Goal: Task Accomplishment & Management: Use online tool/utility

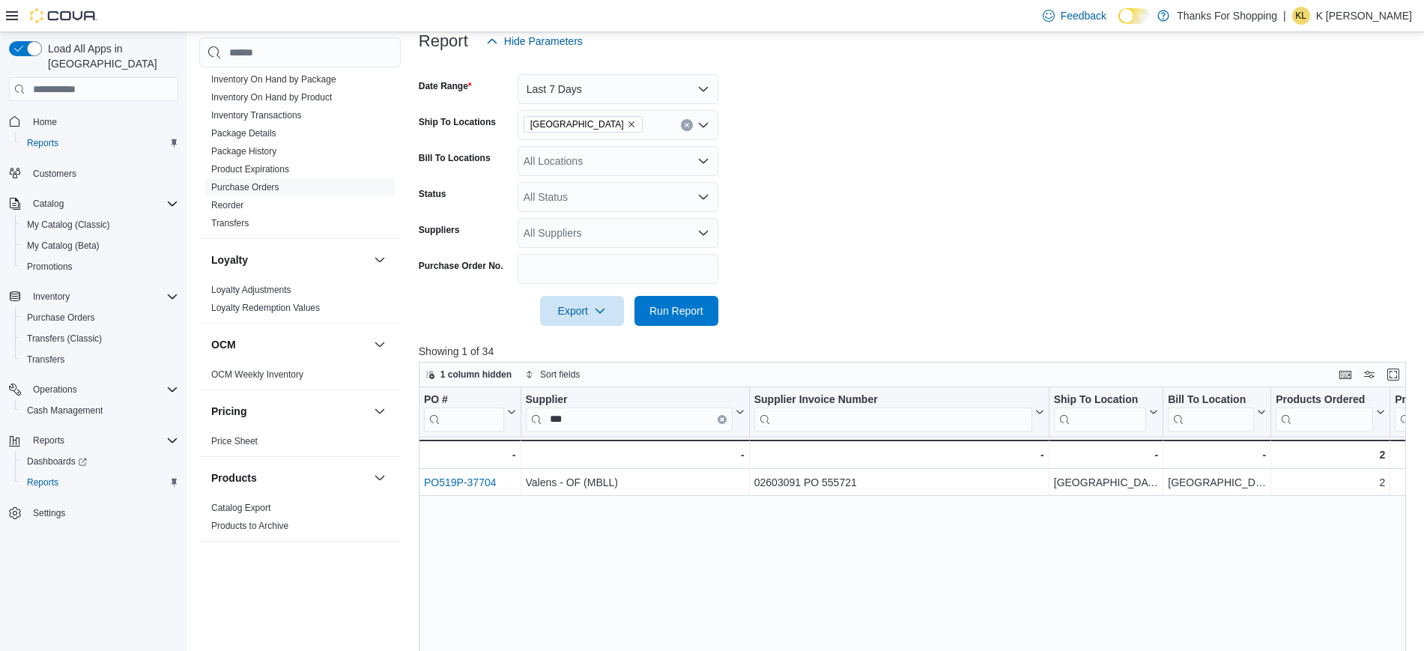
scroll to position [715, 0]
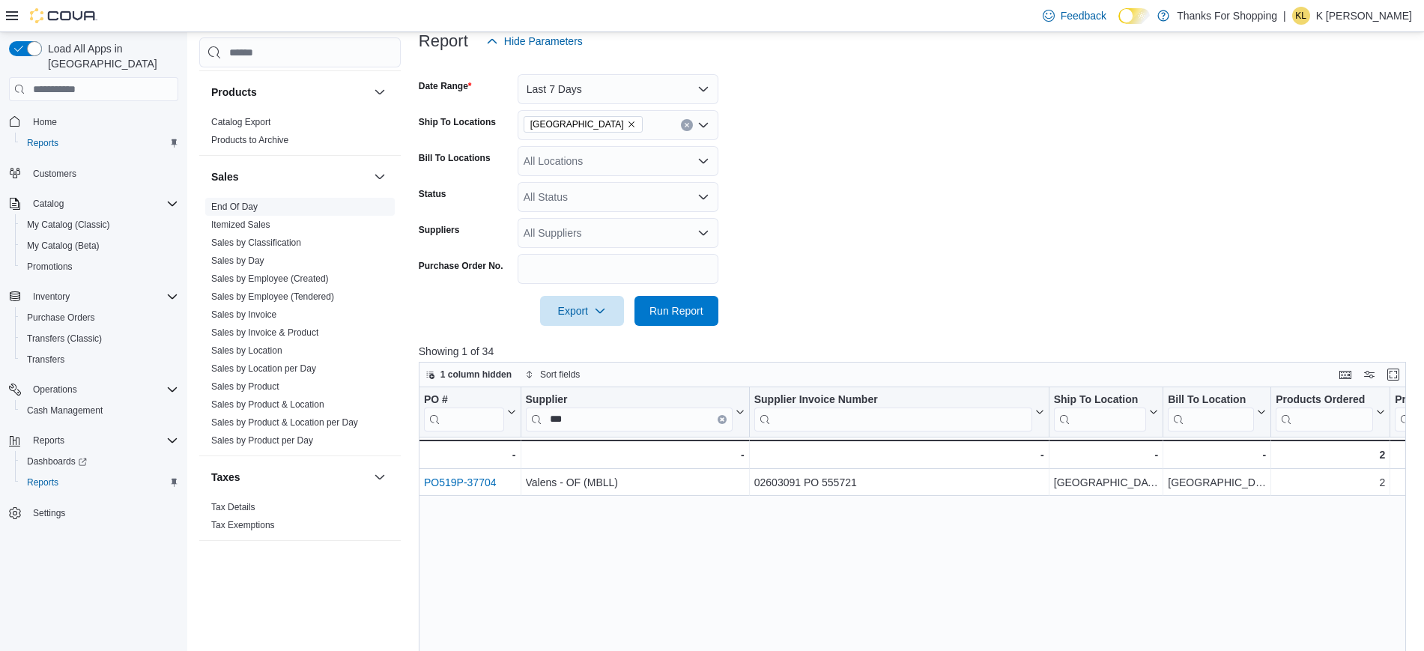
click at [251, 210] on link "End Of Day" at bounding box center [234, 206] width 46 height 10
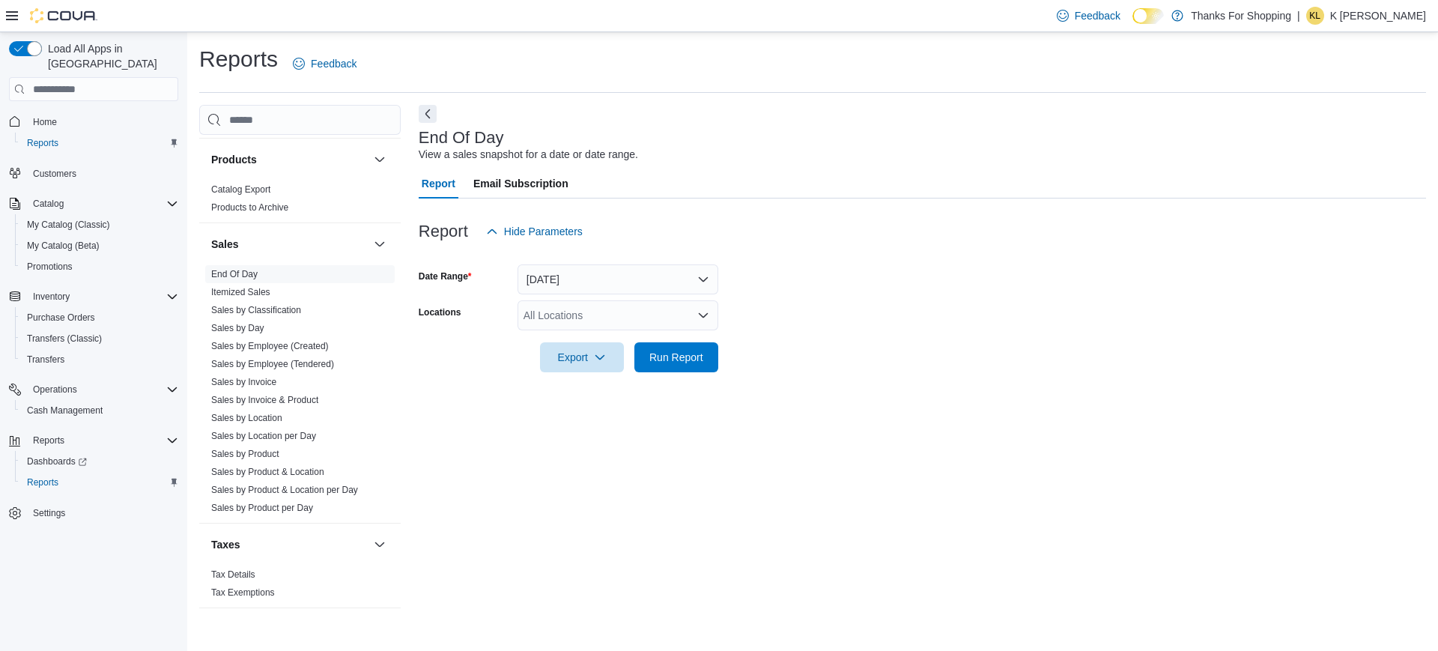
click at [623, 320] on div "All Locations" at bounding box center [618, 315] width 201 height 30
type input "*****"
click at [584, 337] on span "[GEOGRAPHIC_DATA]" at bounding box center [611, 340] width 109 height 15
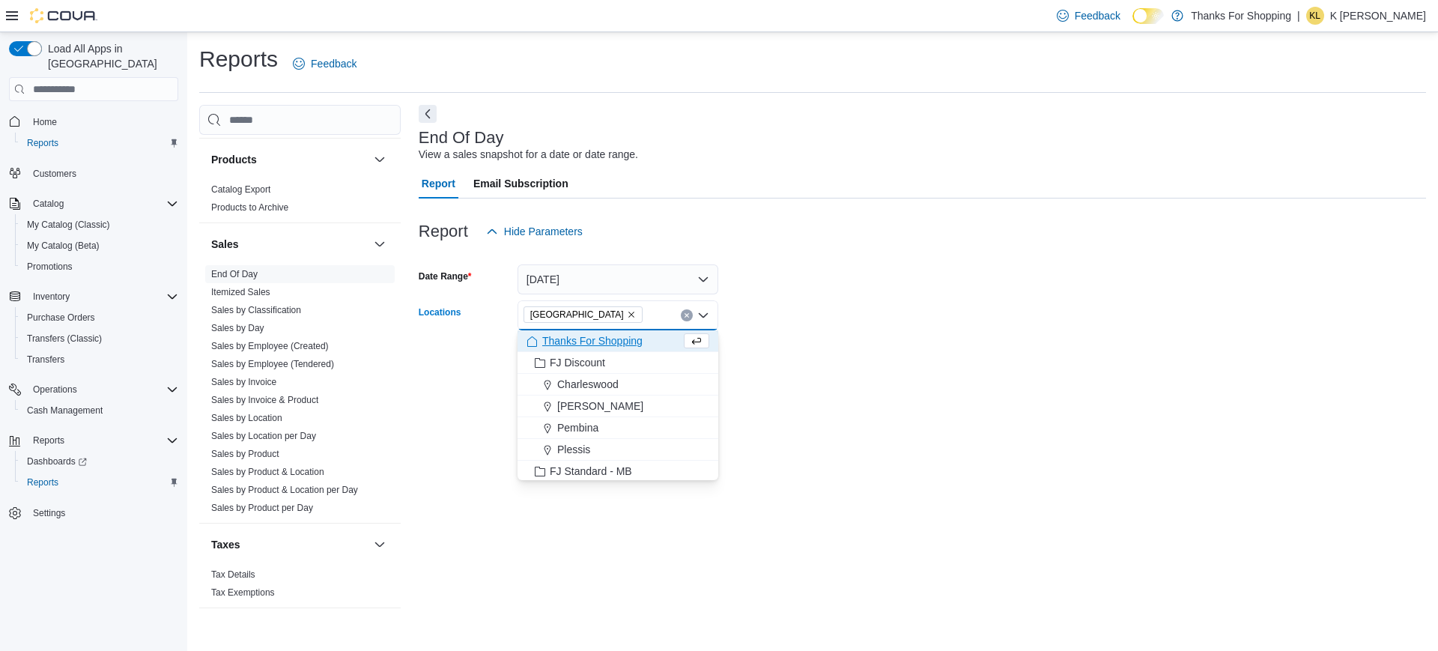
click at [786, 347] on form "Date Range [DATE] Locations [GEOGRAPHIC_DATA] Combo box. Selected. [GEOGRAPHIC_…" at bounding box center [922, 309] width 1007 height 126
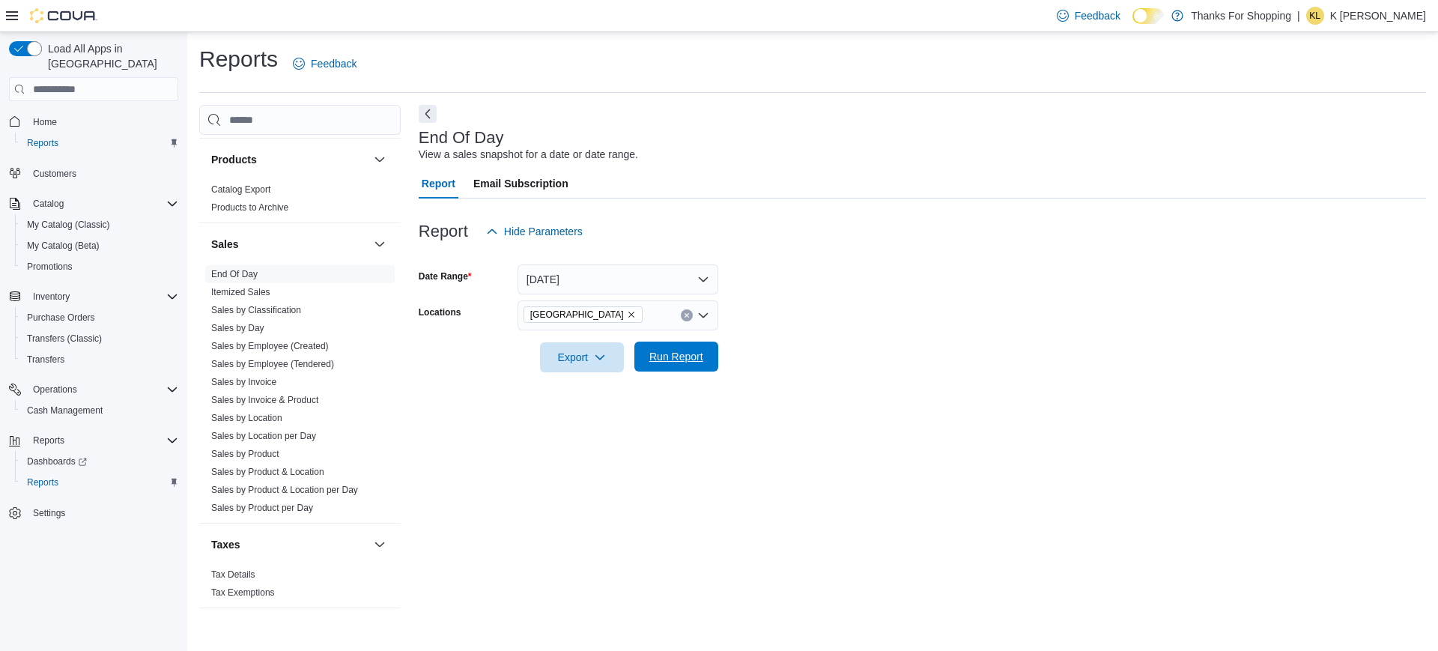
click at [694, 354] on span "Run Report" at bounding box center [676, 356] width 54 height 15
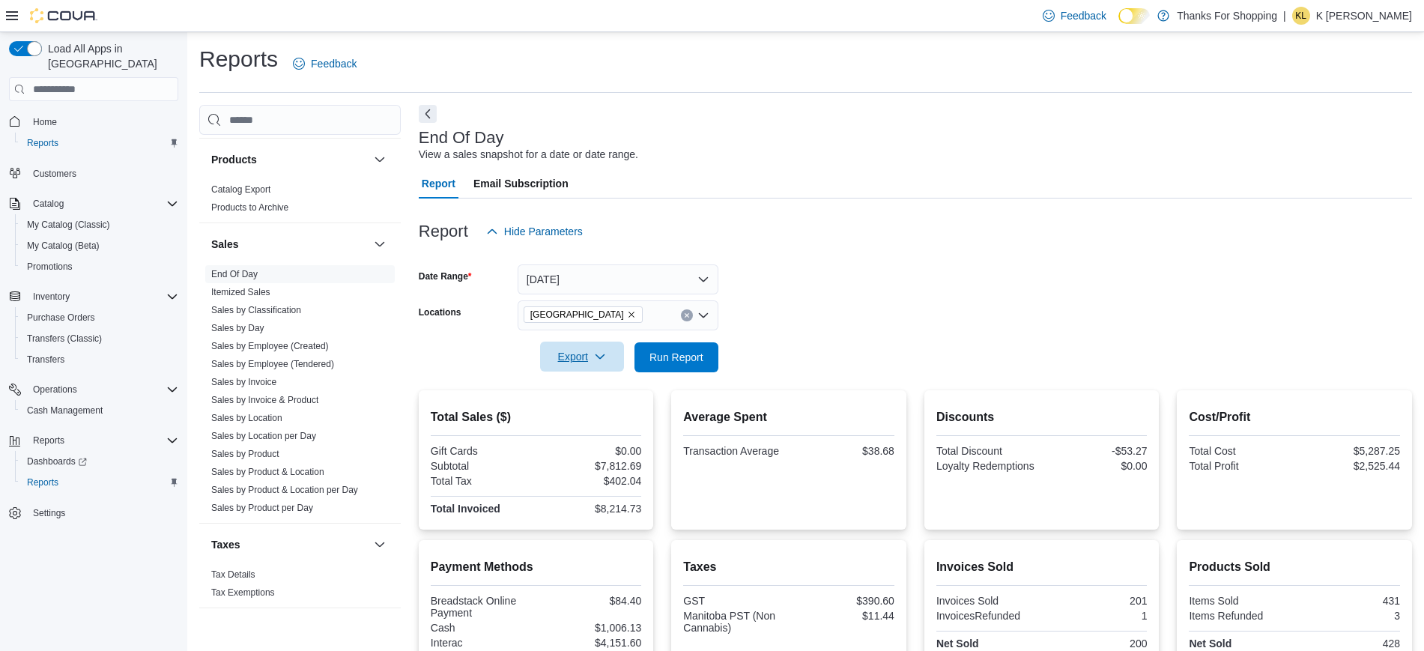
click at [592, 360] on span "Export" at bounding box center [582, 357] width 66 height 30
click at [578, 416] on span "Export to Pdf" at bounding box center [584, 417] width 67 height 12
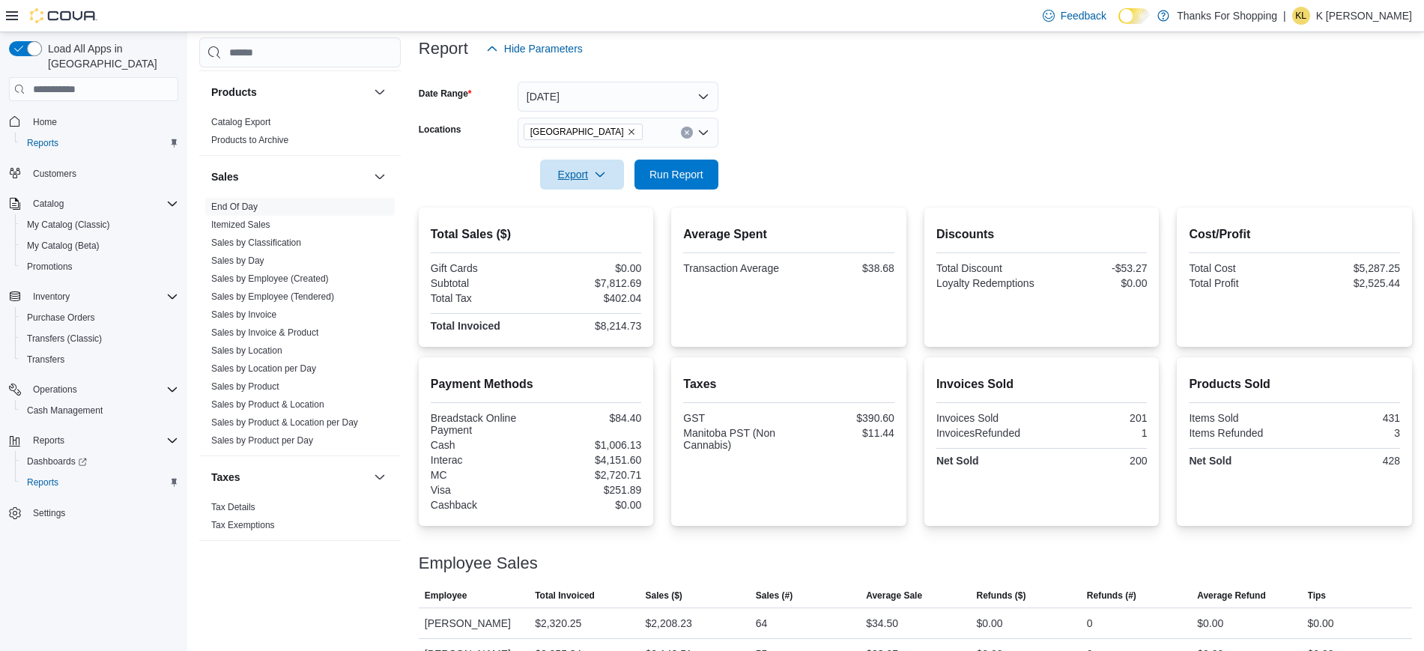
scroll to position [184, 0]
